Goal: Task Accomplishment & Management: Manage account settings

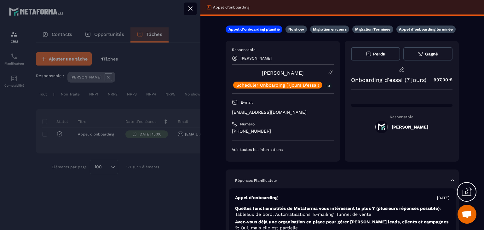
drag, startPoint x: 254, startPoint y: 117, endPoint x: 234, endPoint y: 114, distance: 20.1
click at [234, 114] on div "Responsable [PERSON_NAME] [PERSON_NAME] Scheduler Onboarding (7jours D'essai) +…" at bounding box center [283, 99] width 102 height 105
click at [234, 113] on p "[EMAIL_ADDRESS][DOMAIN_NAME]" at bounding box center [283, 112] width 102 height 6
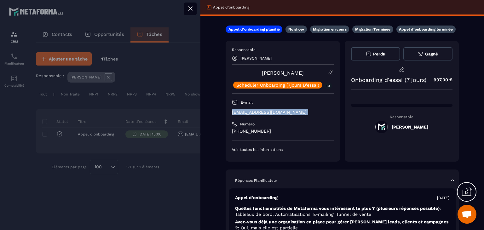
copy div "[EMAIL_ADDRESS][DOMAIN_NAME]"
click at [190, 12] on icon at bounding box center [190, 9] width 8 height 8
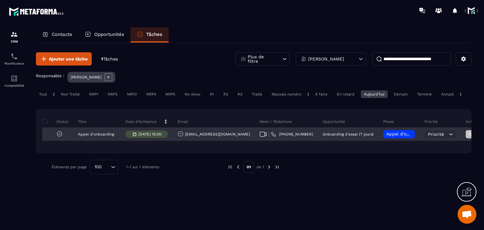
click at [386, 136] on span "Appel d’onboarding planifié" at bounding box center [416, 133] width 60 height 5
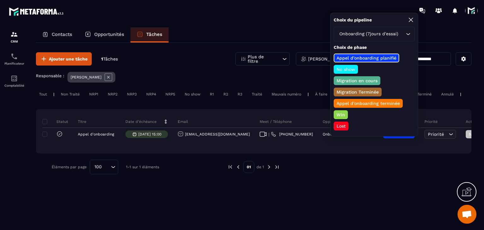
click at [343, 103] on p "Appel d’onboarding terminée" at bounding box center [368, 103] width 65 height 6
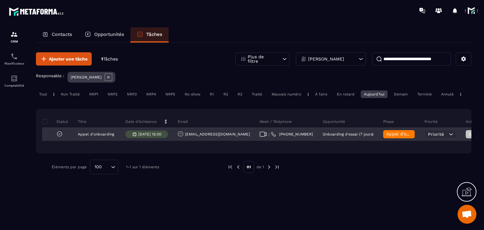
click at [469, 137] on span "Non Traité" at bounding box center [482, 134] width 26 height 5
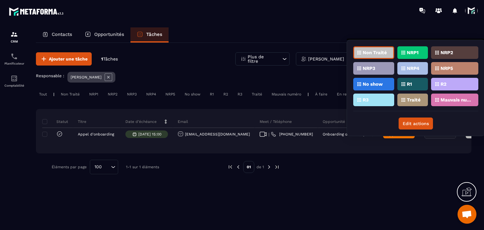
click at [410, 98] on p "Traité" at bounding box center [414, 100] width 14 height 4
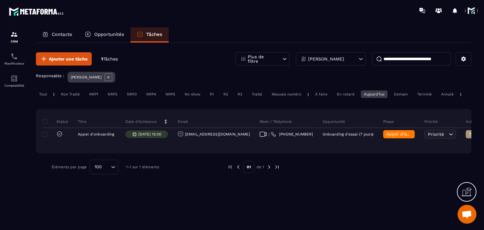
click at [380, 97] on div "Aujourd'hui" at bounding box center [374, 94] width 27 height 8
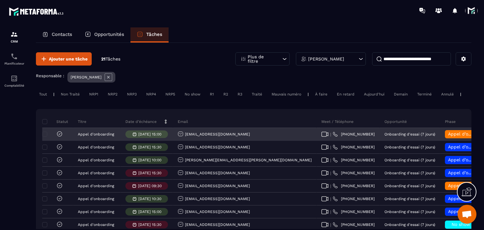
scroll to position [32, 0]
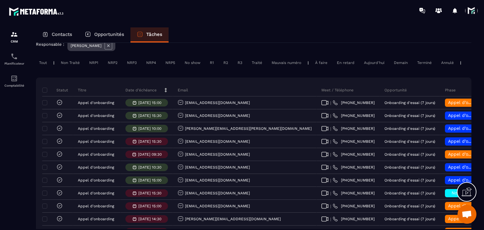
click at [145, 93] on p "Date d’échéance" at bounding box center [140, 90] width 31 height 5
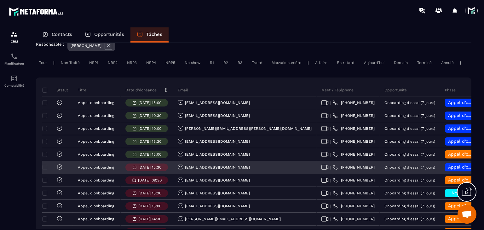
click at [201, 171] on div "[EMAIL_ADDRESS][DOMAIN_NAME]" at bounding box center [214, 167] width 72 height 7
